Goal: Task Accomplishment & Management: Complete application form

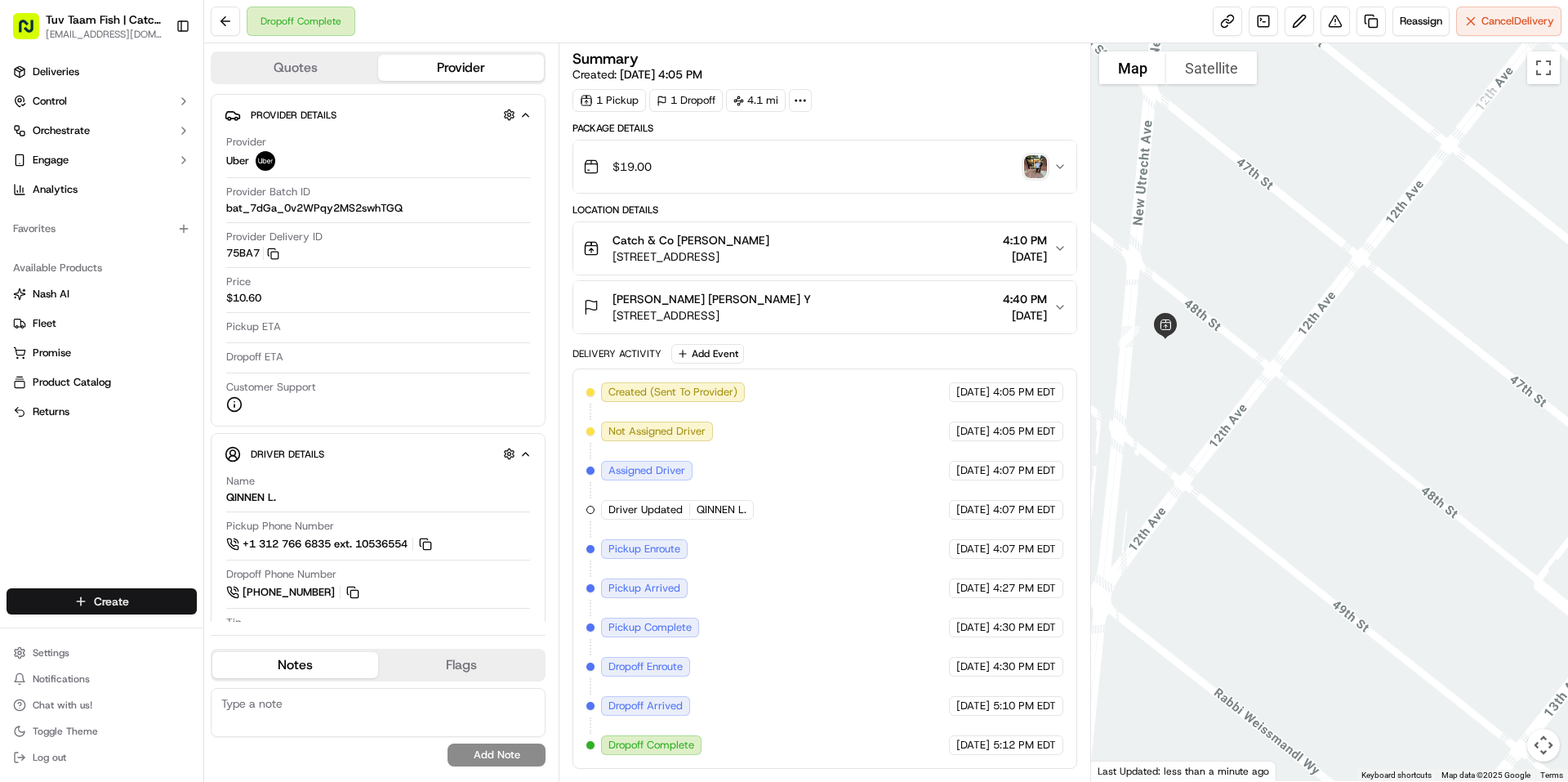
click at [155, 604] on html "Tuv Taam Fish | Catch & Co. [EMAIL_ADDRESS][DOMAIN_NAME] Toggle Sidebar Deliver…" at bounding box center [784, 391] width 1568 height 782
click at [250, 634] on link "Delivery" at bounding box center [295, 632] width 182 height 30
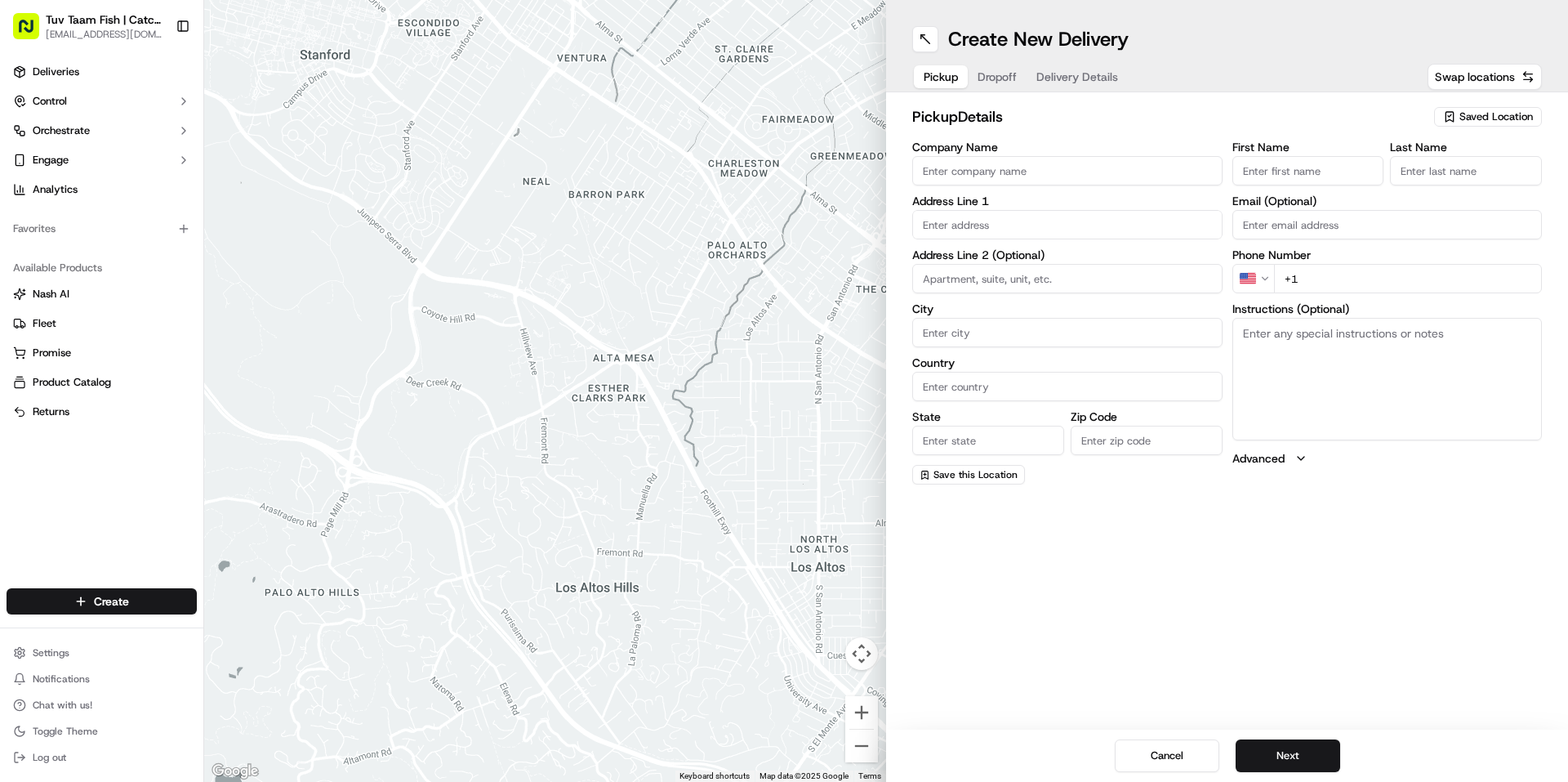
click at [1512, 122] on span "Saved Location" at bounding box center [1496, 116] width 74 height 15
click at [1405, 178] on span "Catch & Co" at bounding box center [1461, 178] width 201 height 15
type input "Catch & Co"
type input "[STREET_ADDRESS]"
type input "[GEOGRAPHIC_DATA]"
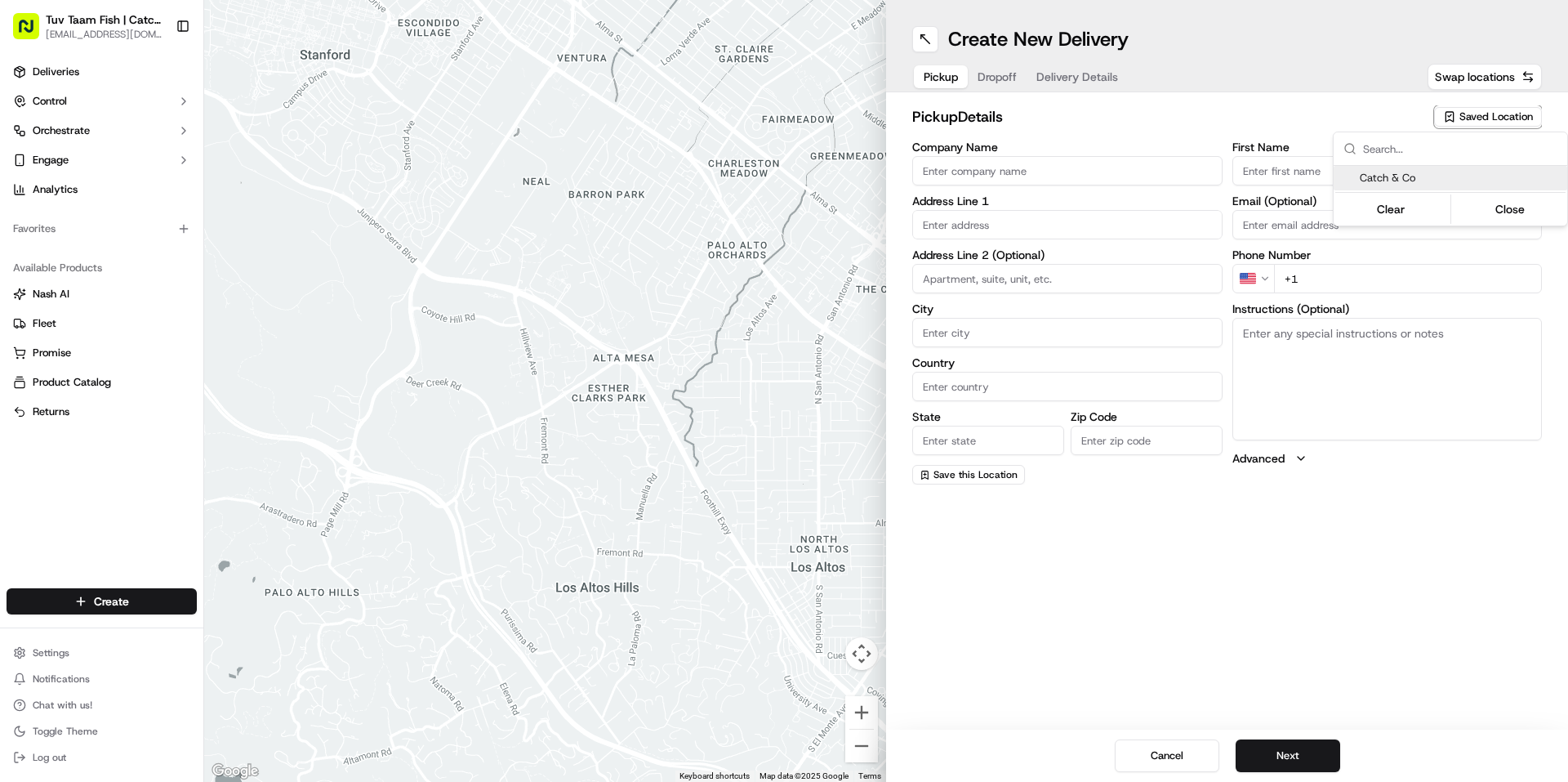
type input "US"
type input "NY"
type input "11219"
type input "[PERSON_NAME]"
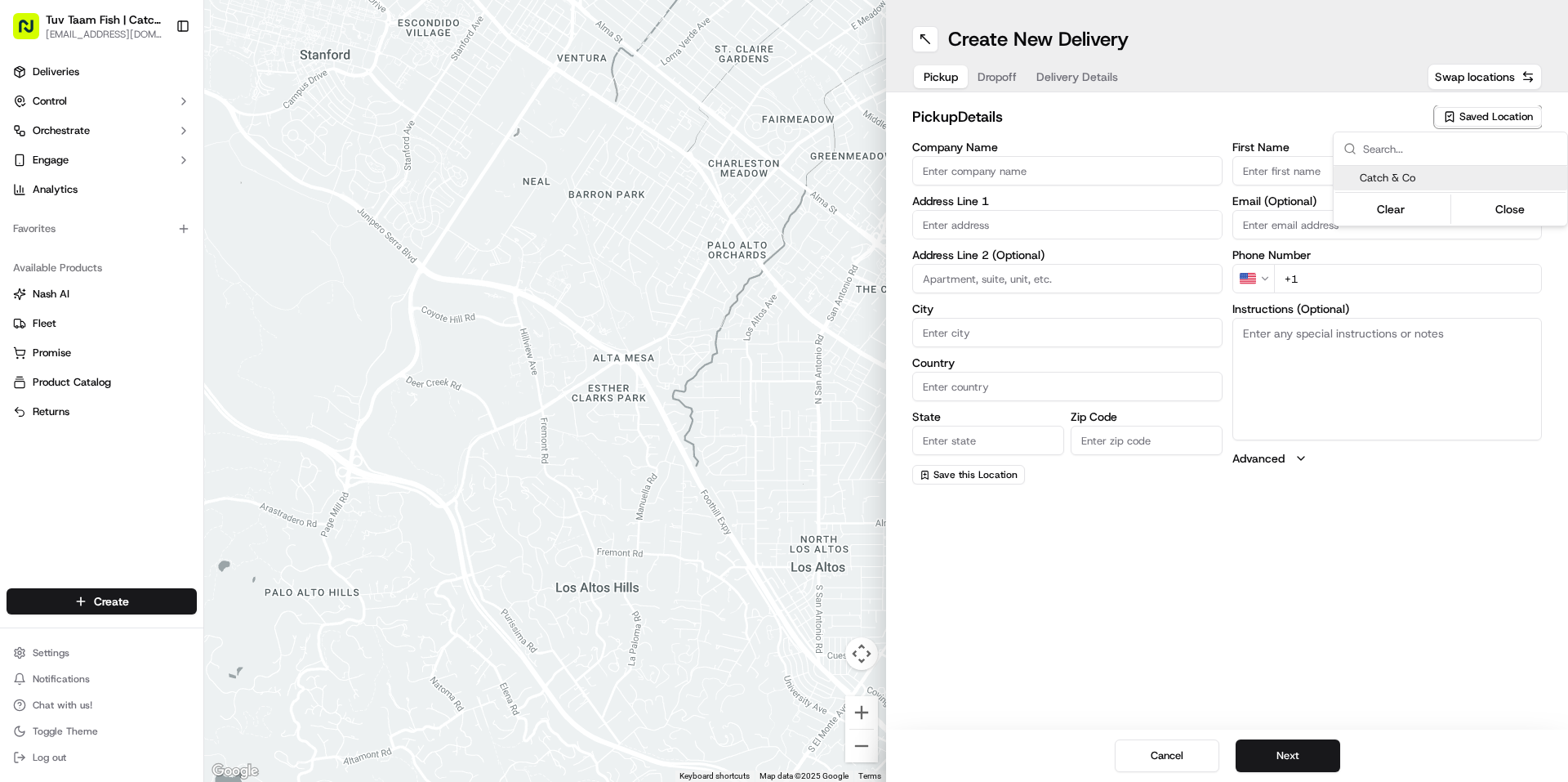
type input "[EMAIL_ADDRESS][DOMAIN_NAME]"
type input "[PHONE_NUMBER]"
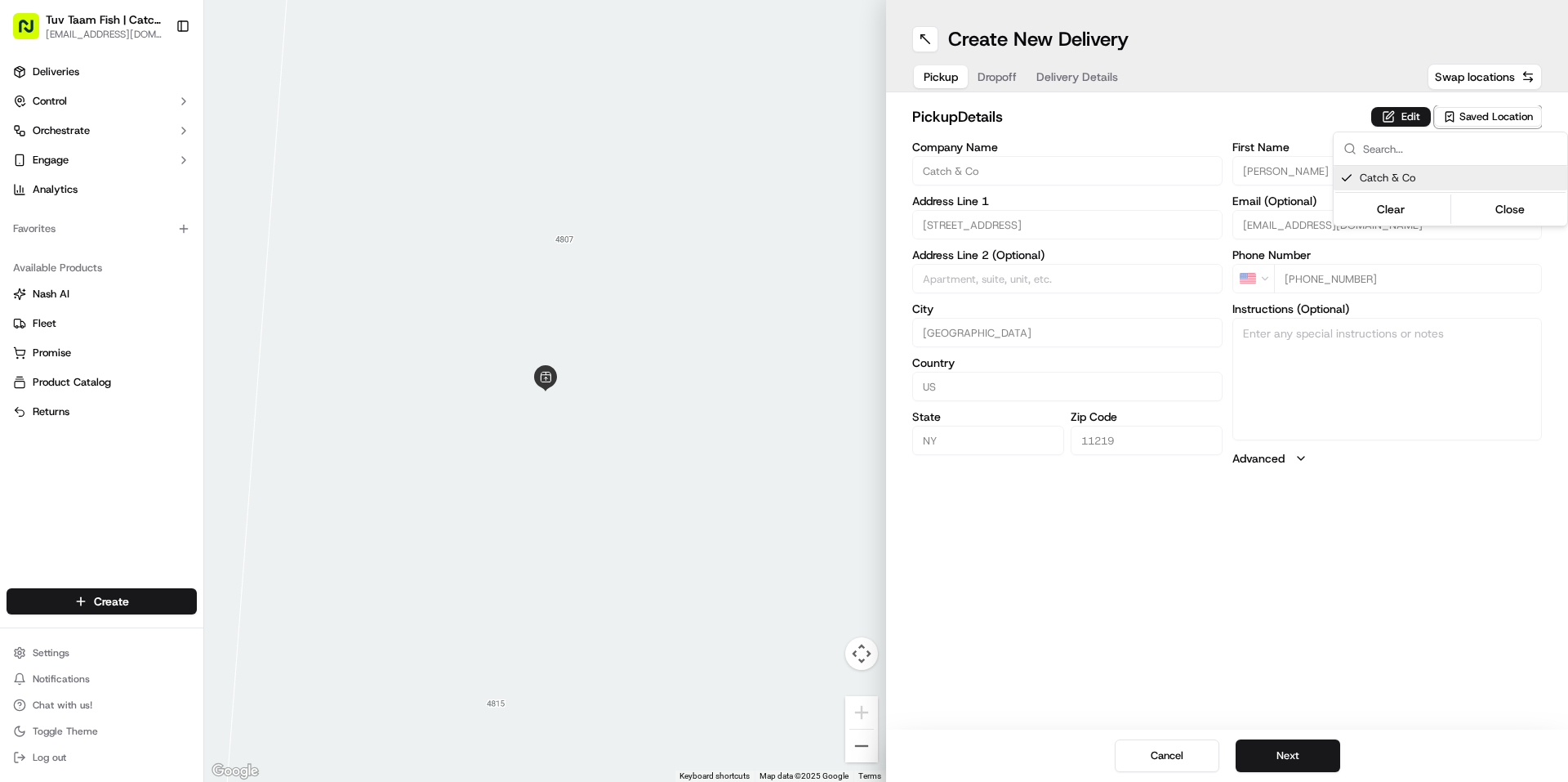
click at [1296, 754] on html "Tuv Taam Fish | Catch & Co. [EMAIL_ADDRESS][DOMAIN_NAME] Toggle Sidebar Deliver…" at bounding box center [784, 391] width 1568 height 782
click at [1299, 750] on button "Next" at bounding box center [1288, 755] width 104 height 33
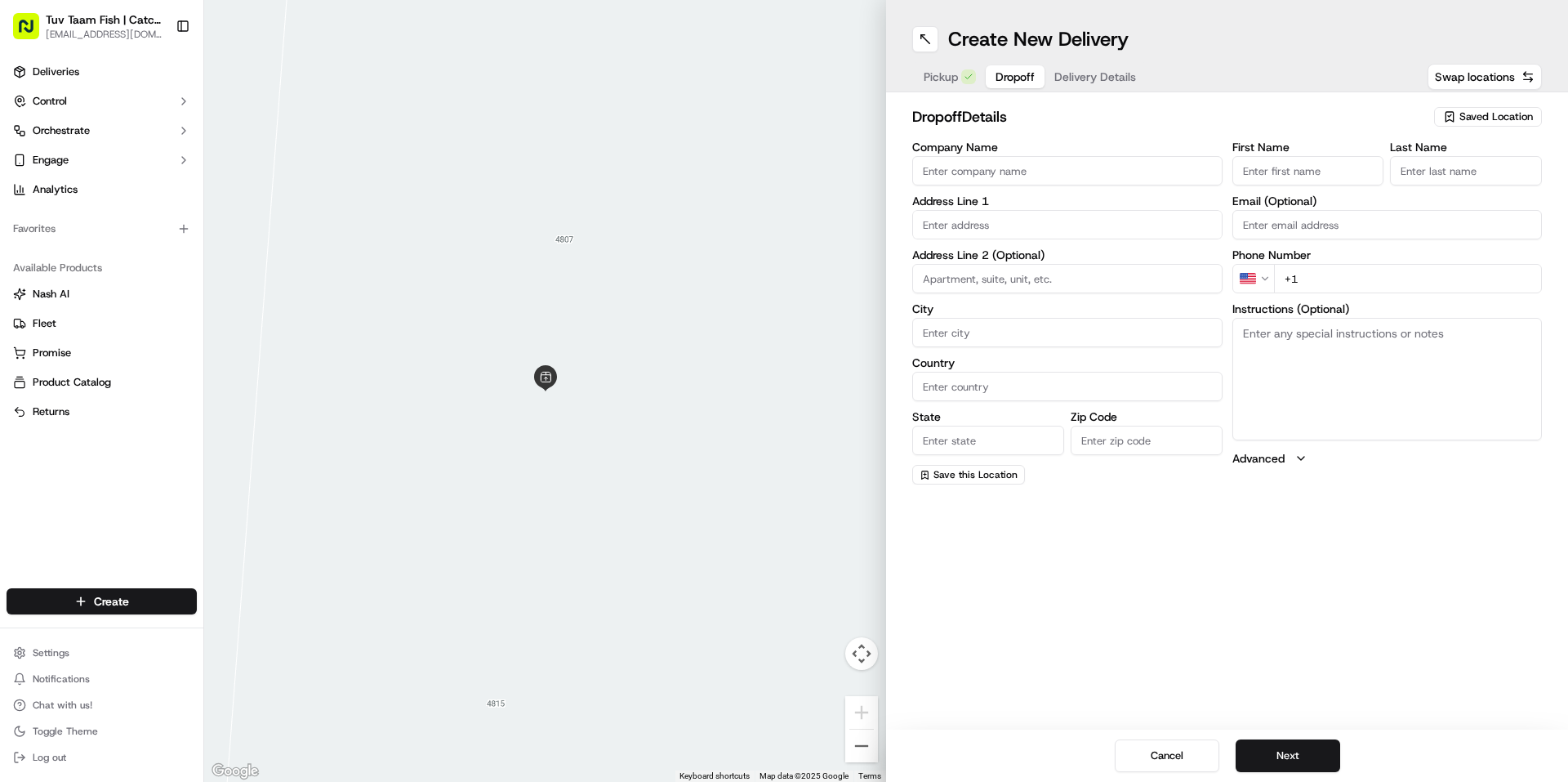
click at [1482, 122] on span "Saved Location" at bounding box center [1496, 116] width 74 height 15
type input "super"
click at [1394, 171] on span "Supermarket of Ave N" at bounding box center [1461, 178] width 201 height 15
type input "Supermarket of Ave N"
type input "[STREET_ADDRESS]"
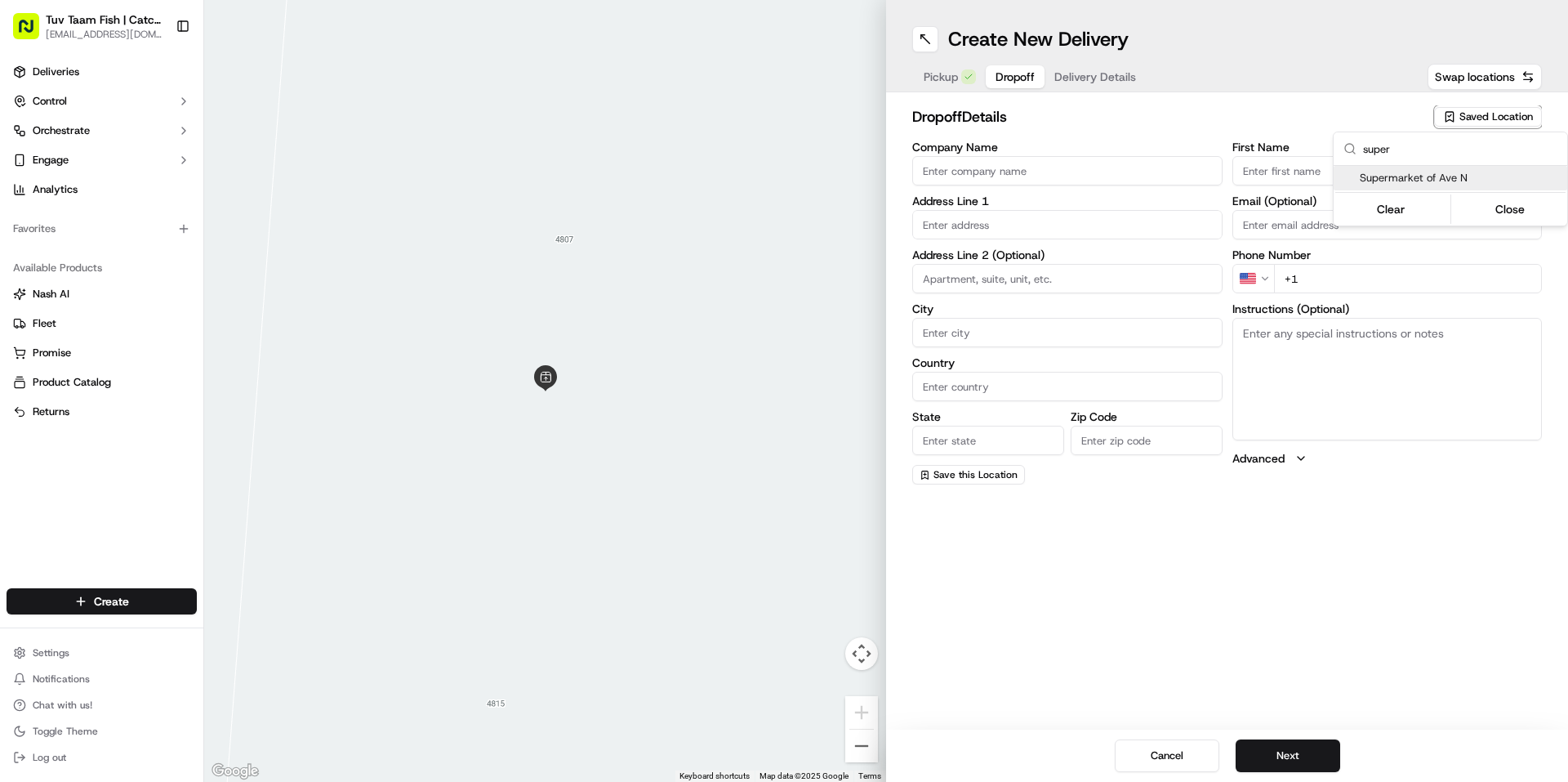
type input "[GEOGRAPHIC_DATA]"
type input "US"
type input "NY"
type input "11234"
type input "[PERSON_NAME]"
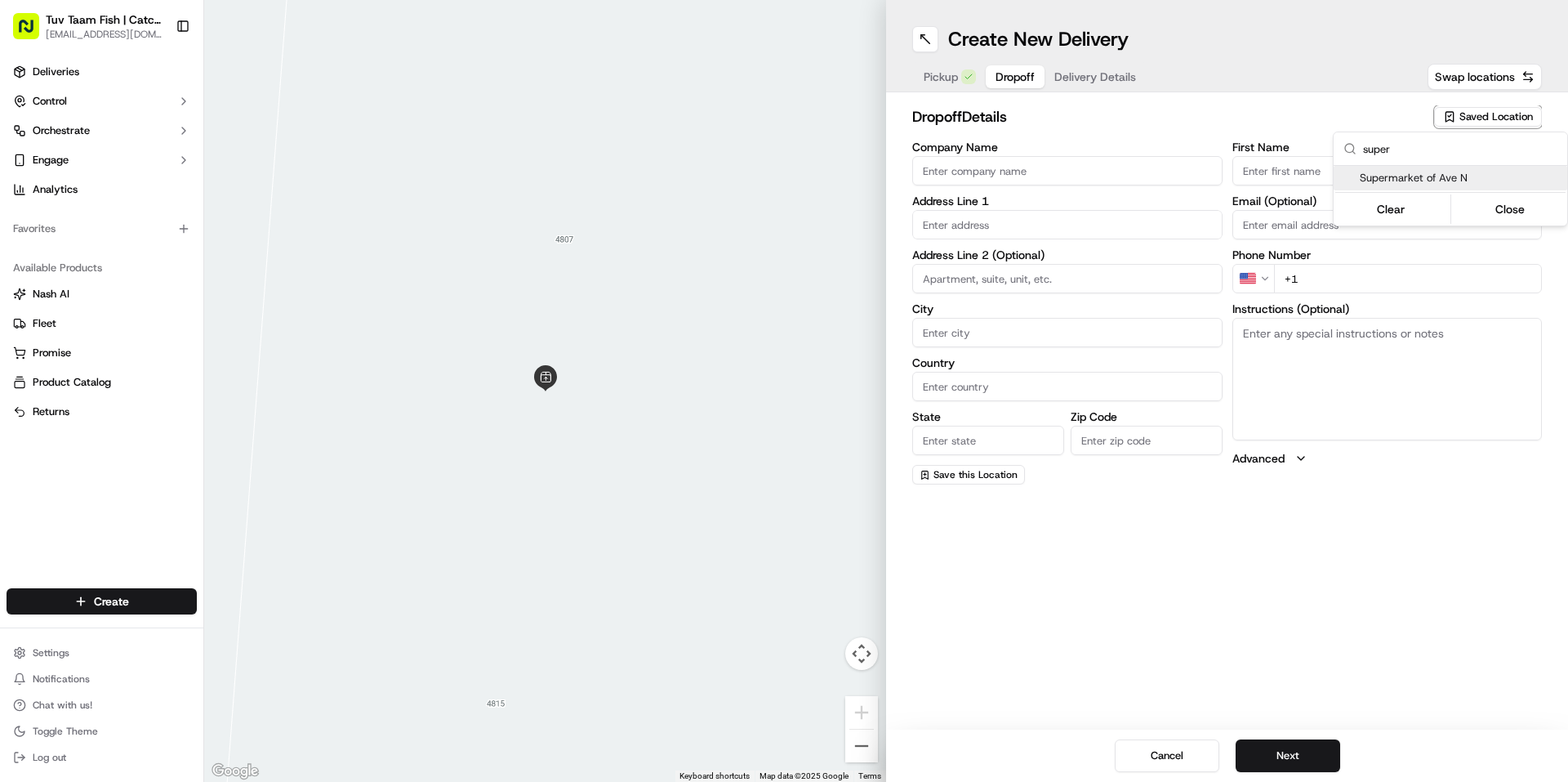
type input "G"
type input "[PHONE_NUMBER]"
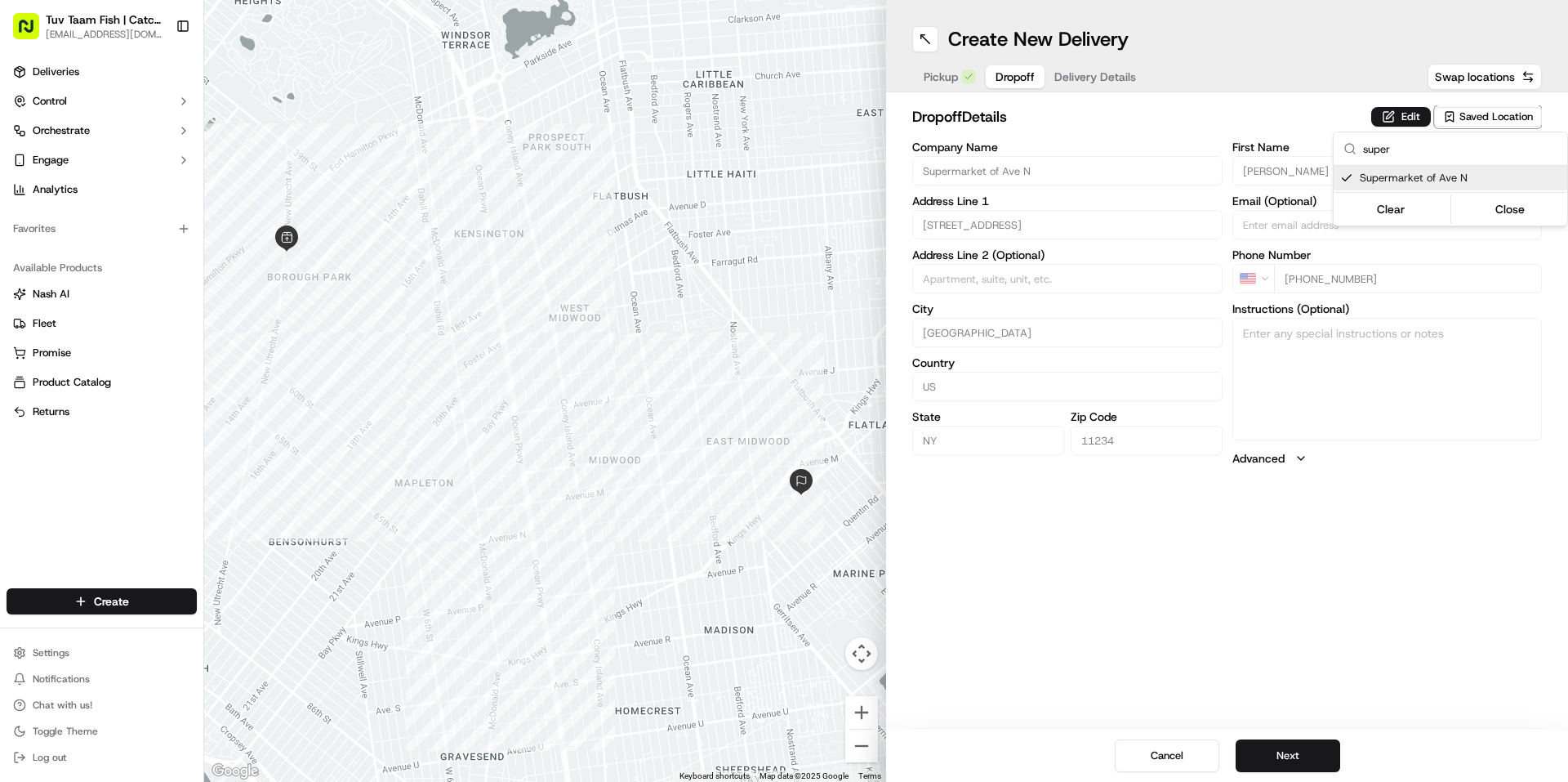
click at [1412, 565] on html "Tuv Taam Fish | Catch & Co. [EMAIL_ADDRESS][DOMAIN_NAME] Toggle Sidebar Deliver…" at bounding box center [784, 391] width 1568 height 782
click at [1312, 760] on button "Next" at bounding box center [1288, 755] width 104 height 33
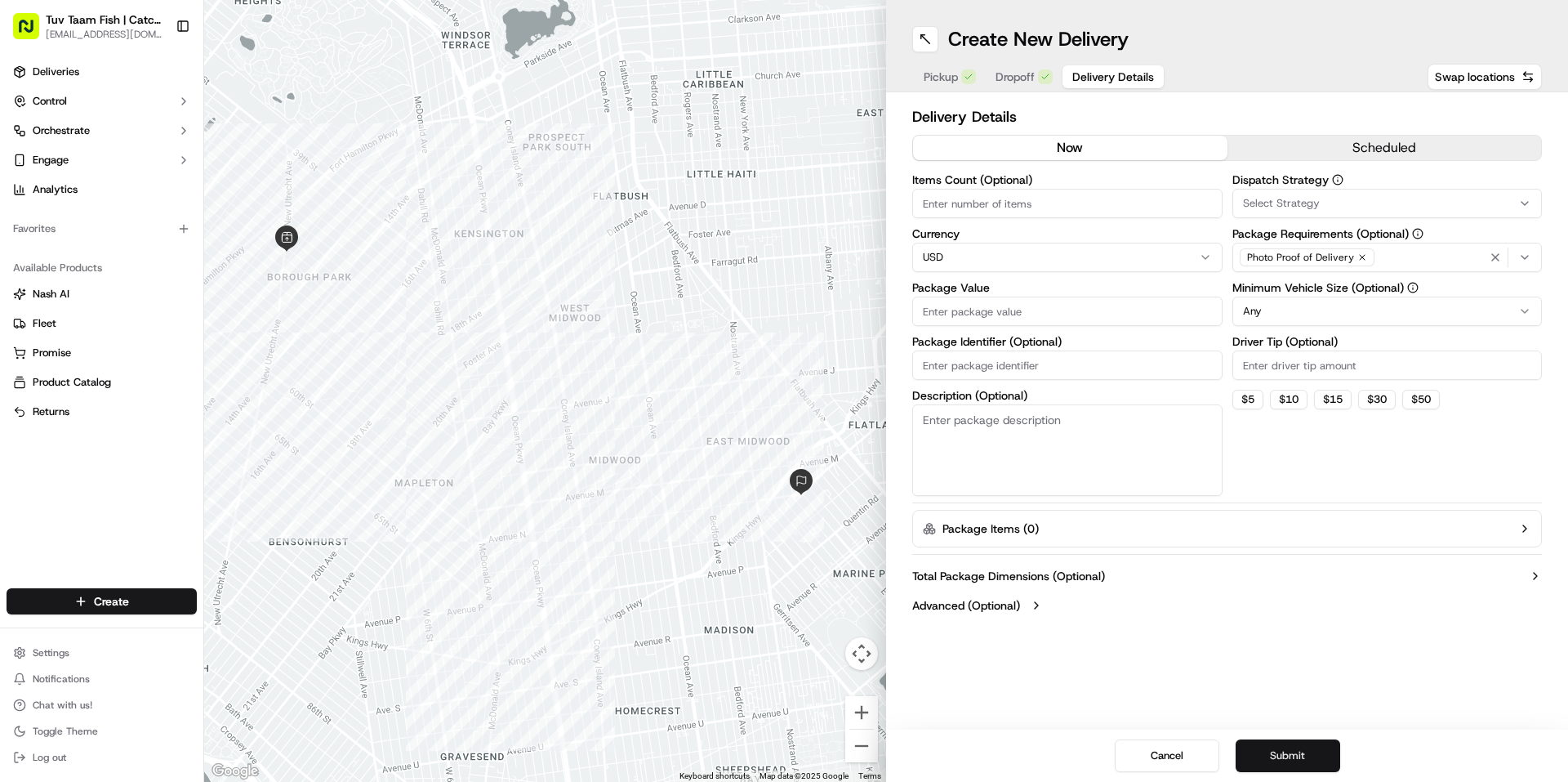
click at [1312, 758] on button "Submit" at bounding box center [1288, 755] width 104 height 33
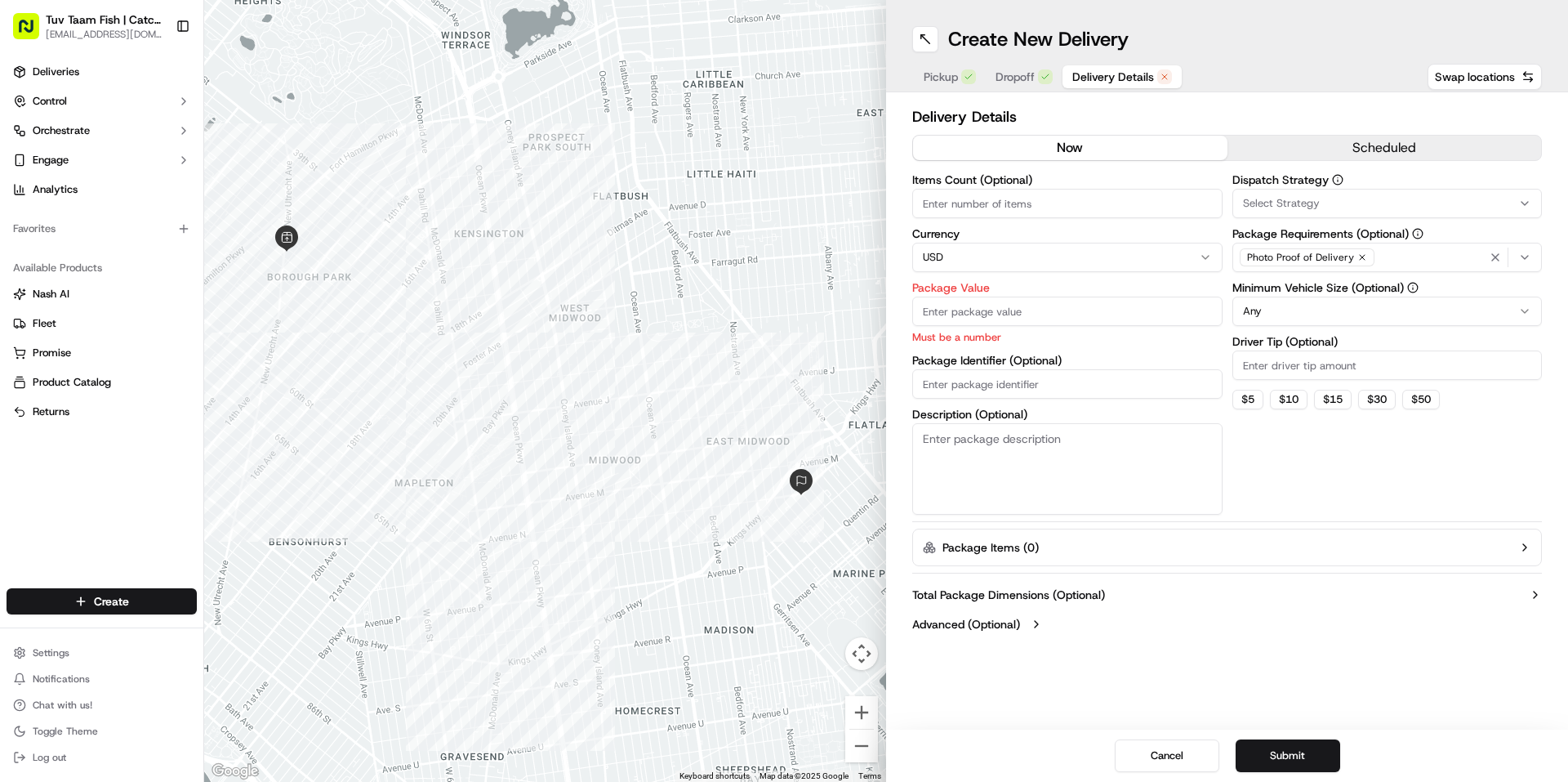
click at [1025, 314] on input "Package Value" at bounding box center [1067, 312] width 310 height 30
type input "15"
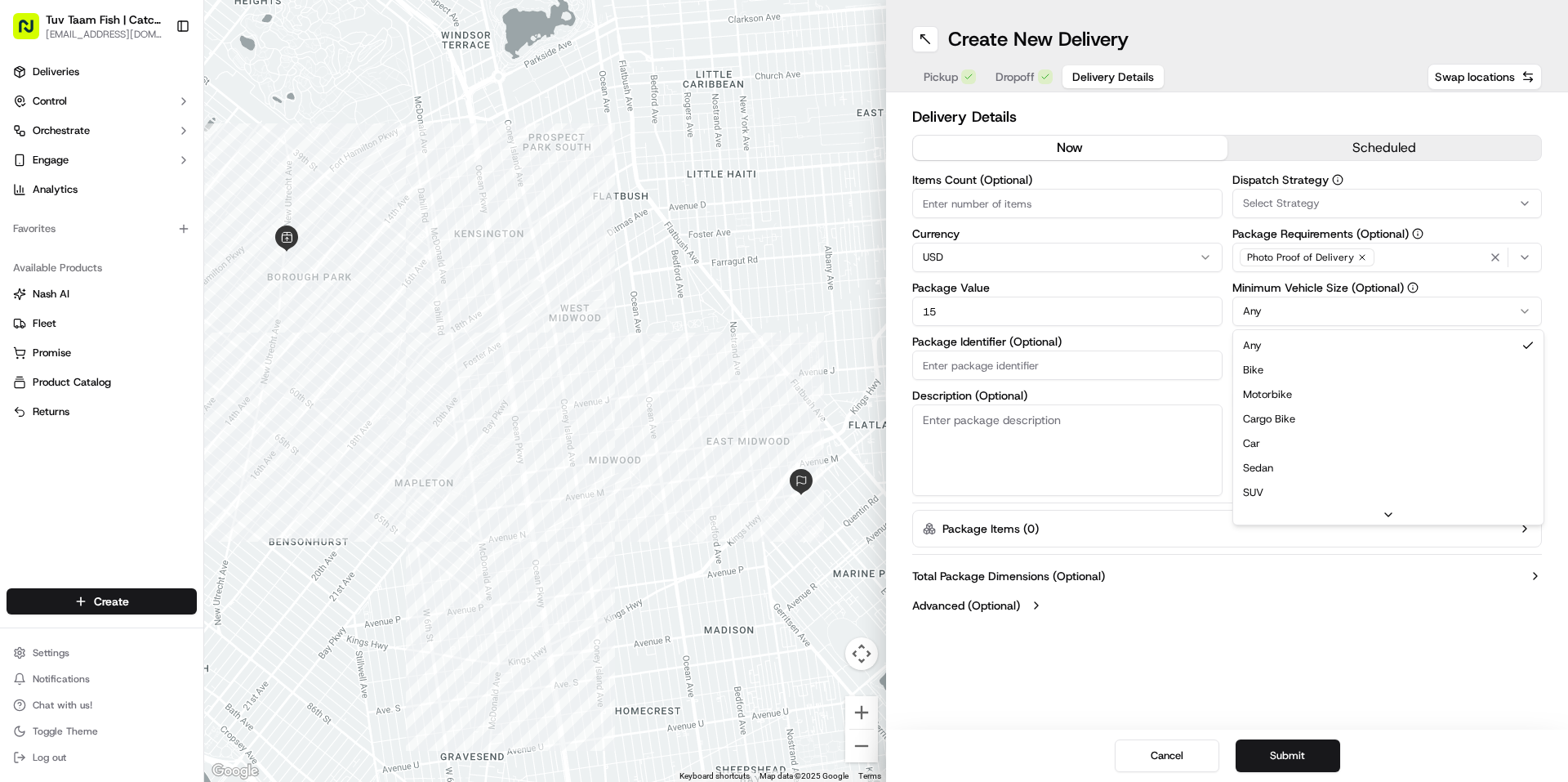
click at [1247, 305] on html "Tuv Taam Fish | Catch & Co. [EMAIL_ADDRESS][DOMAIN_NAME] Toggle Sidebar Deliver…" at bounding box center [784, 391] width 1568 height 782
drag, startPoint x: 1289, startPoint y: 441, endPoint x: 1289, endPoint y: 452, distance: 11.0
click at [1284, 755] on button "Submit" at bounding box center [1288, 755] width 104 height 33
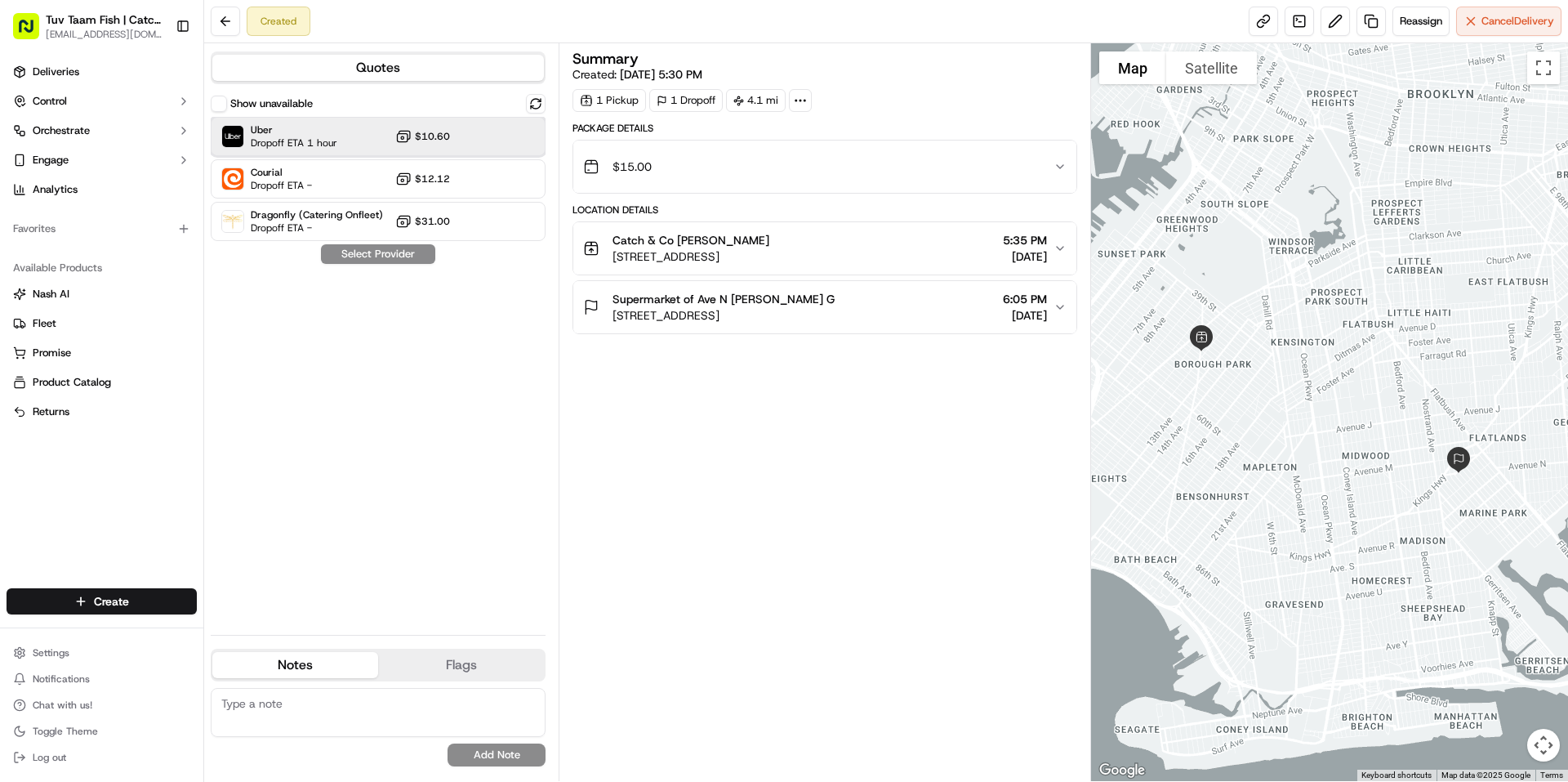
click at [356, 138] on div "Uber Dropoff ETA 1 hour $10.60" at bounding box center [378, 136] width 335 height 39
click at [384, 258] on button "Assign Provider" at bounding box center [378, 254] width 116 height 20
